Goal: Find specific page/section: Find specific page/section

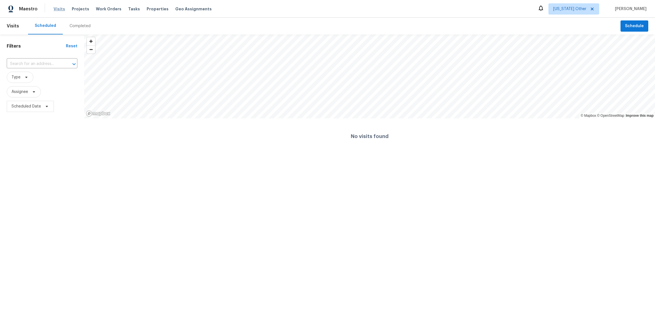
click at [54, 10] on span "Visits" at bounding box center [59, 9] width 11 height 6
click at [58, 9] on span "Visits" at bounding box center [59, 9] width 11 height 6
click at [81, 27] on div "Completed" at bounding box center [79, 26] width 21 height 6
click at [45, 24] on div "Scheduled" at bounding box center [45, 26] width 20 height 6
click at [60, 9] on span "Visits" at bounding box center [59, 8] width 11 height 6
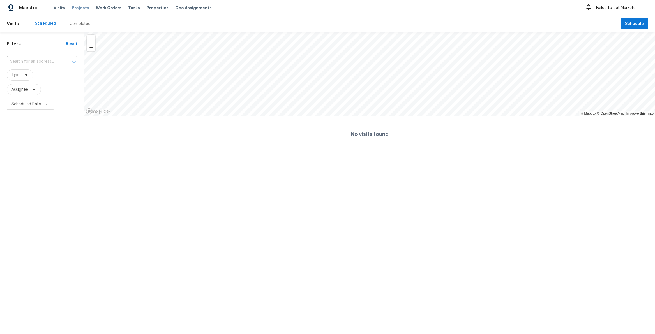
click at [73, 7] on span "Projects" at bounding box center [80, 8] width 17 height 6
